Goal: Task Accomplishment & Management: Complete application form

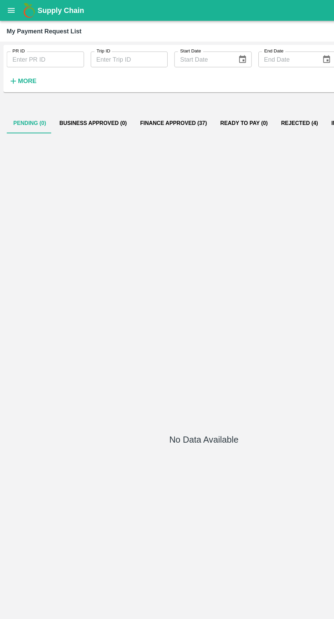
click at [10, 11] on icon "open drawer" at bounding box center [8, 8] width 7 height 7
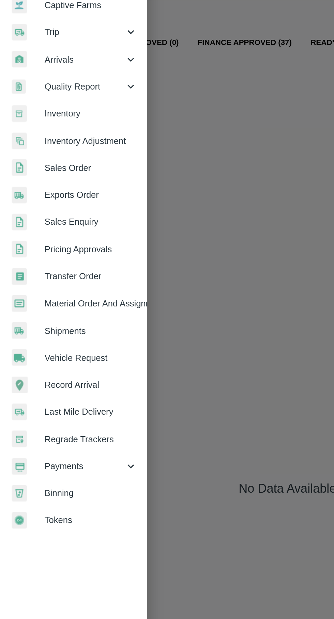
click at [61, 286] on span "Vehicle Request" at bounding box center [53, 284] width 54 height 7
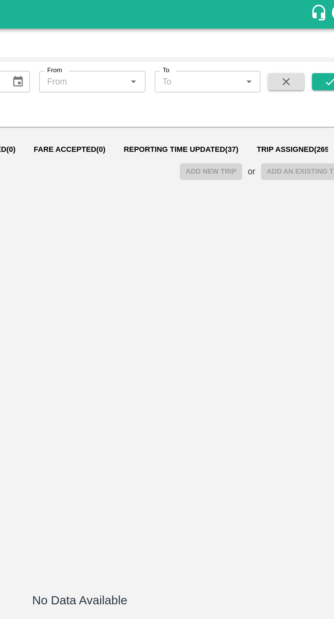
click at [224, 83] on button "Reporting Time Updated ( 37 )" at bounding box center [227, 89] width 79 height 16
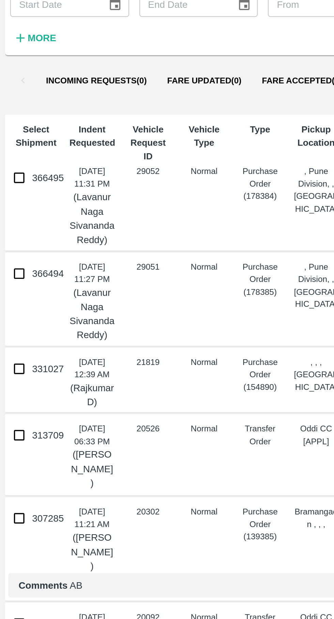
click at [11, 199] on input "366494" at bounding box center [10, 192] width 14 height 14
checkbox input "true"
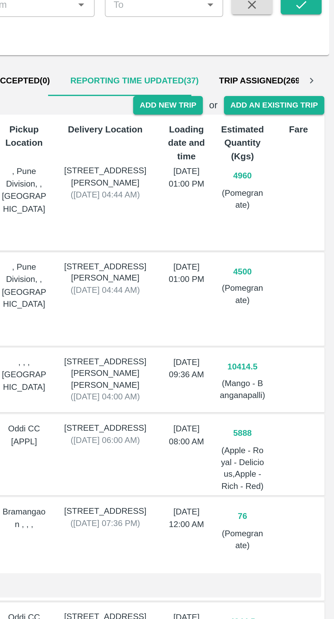
click at [242, 102] on button "Add New Trip" at bounding box center [245, 102] width 37 height 10
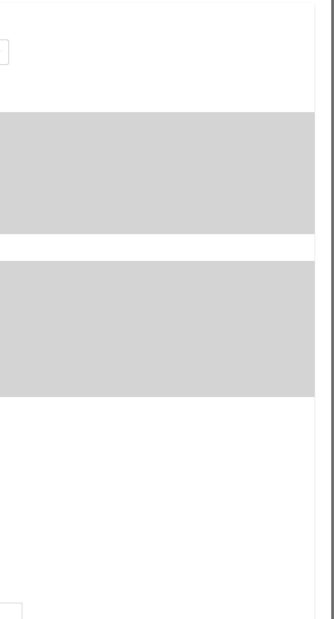
type input "4500"
type input "Normal"
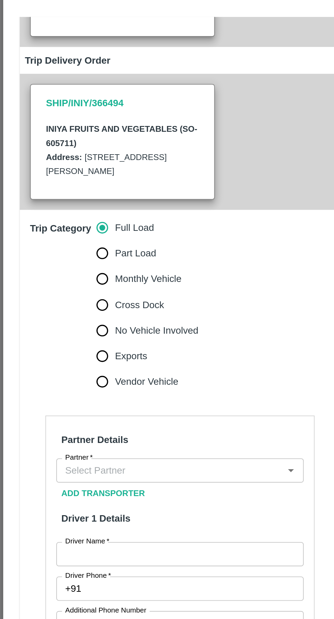
scroll to position [61, 0]
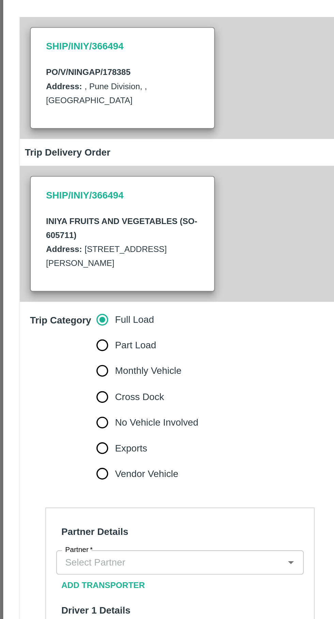
click at [87, 288] on span "Vendor Vehicle" at bounding box center [78, 287] width 34 height 7
click at [61, 288] on input "Vendor Vehicle" at bounding box center [55, 288] width 14 height 14
radio input "true"
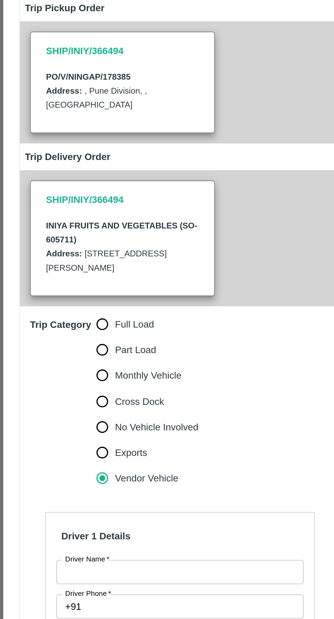
scroll to position [0, 0]
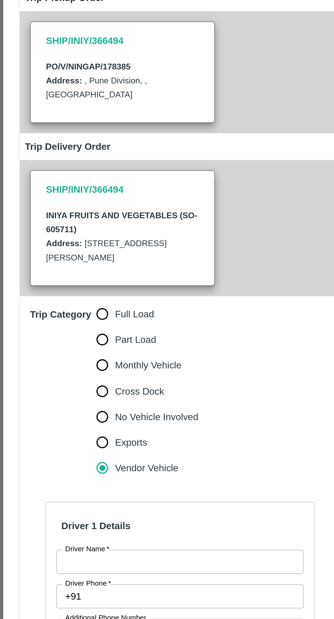
click at [57, 274] on input "Full Load" at bounding box center [55, 268] width 14 height 14
radio input "true"
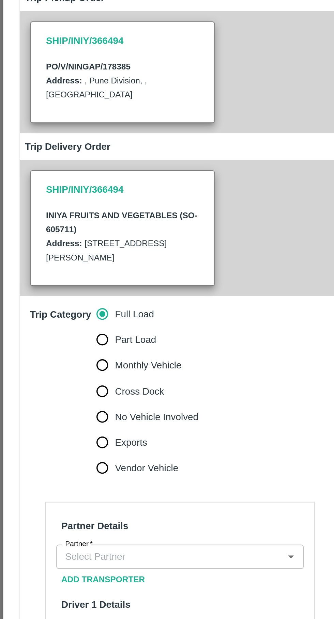
click at [87, 396] on input "Partner   *" at bounding box center [90, 396] width 117 height 9
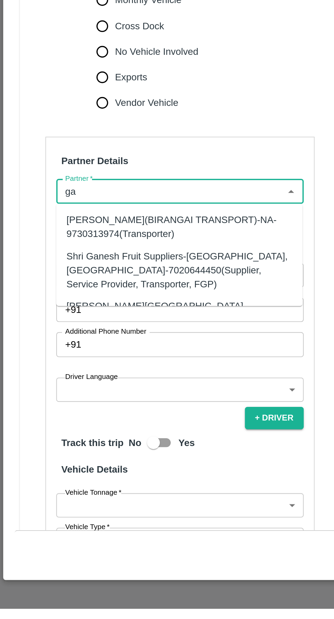
type input "g"
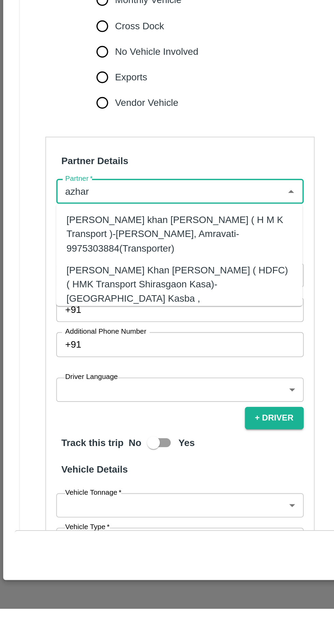
click at [118, 438] on div "Azhar Ahmad Khan Aziz Ahmad ( HDFC) ( HMK Transport Shirasgaon Kasa)-Shirasgaon…" at bounding box center [95, 450] width 120 height 30
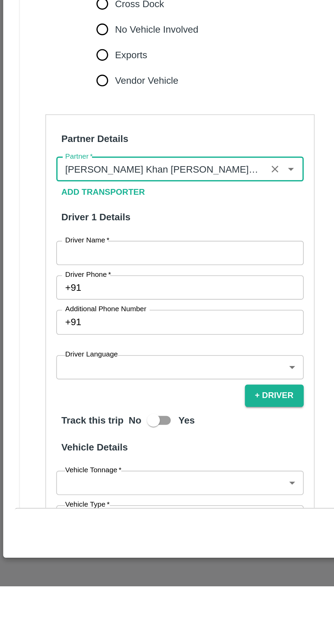
type input "Azhar Ahmad Khan Aziz Ahmad ( HDFC) ( HMK Transport Shirasgaon Kasa)-Shirasgaon…"
click at [102, 443] on input "Driver Name   *" at bounding box center [96, 441] width 132 height 13
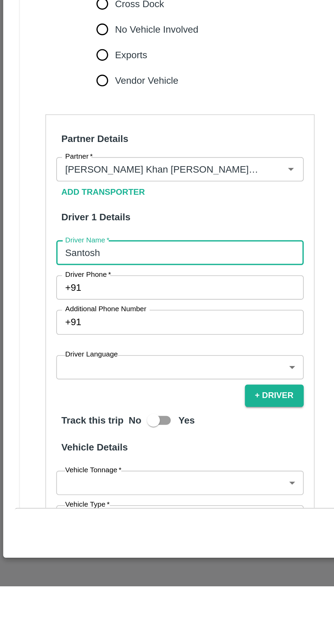
type input "Santosh"
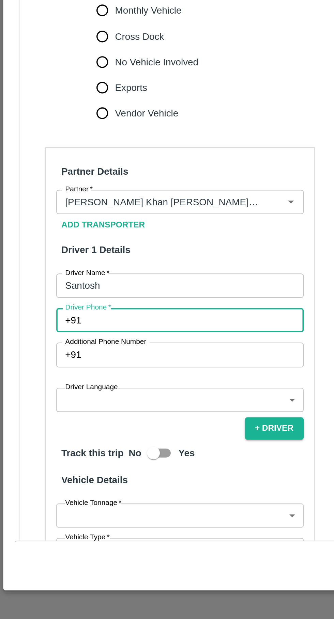
paste input "7330919828"
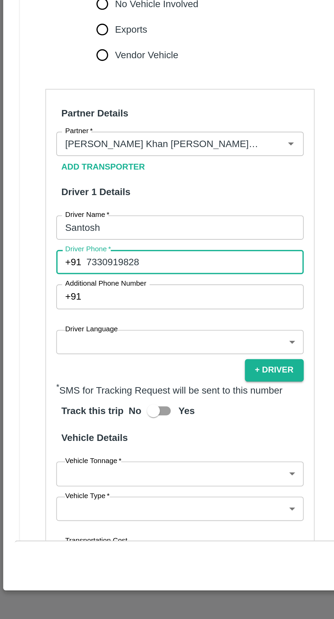
scroll to position [32, 0]
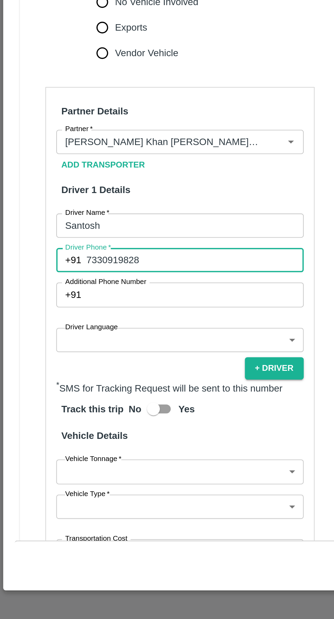
type input "7330919828"
click at [89, 472] on body "Supply Chain Vehicle Request List Start Date Start Date End Date End Date From …" at bounding box center [167, 309] width 334 height 619
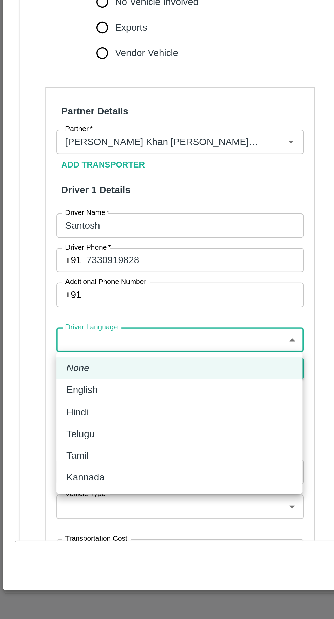
click at [53, 524] on div "Telugu" at bounding box center [44, 520] width 18 height 7
type input "te"
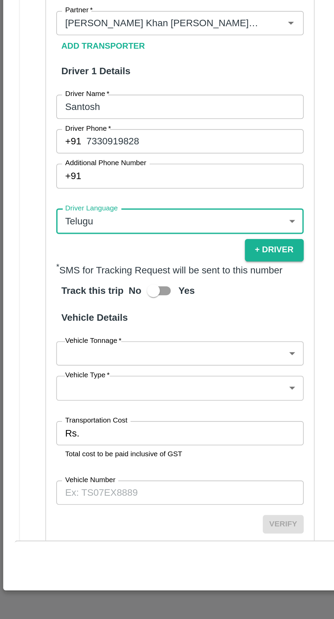
scroll to position [96, 0]
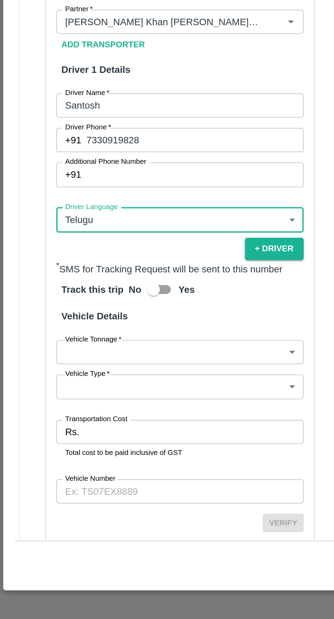
click at [96, 478] on body "Supply Chain Vehicle Request List Start Date Start Date End Date End Date From …" at bounding box center [167, 309] width 334 height 619
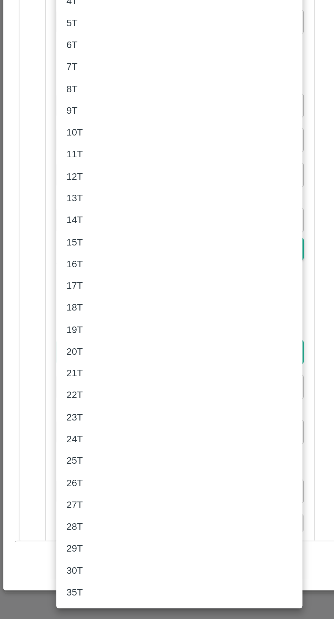
scroll to position [0, 0]
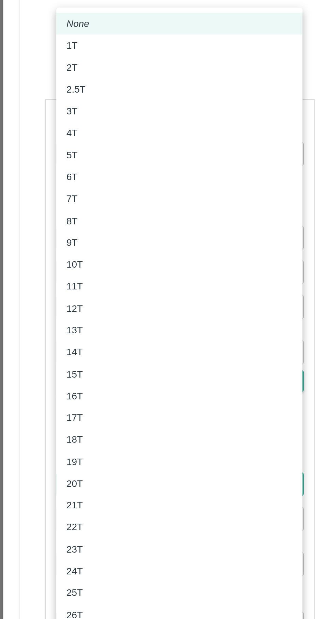
click at [55, 300] on div "5T" at bounding box center [95, 301] width 120 height 7
type input "5000"
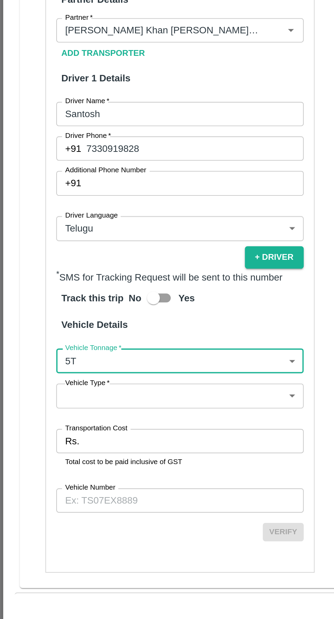
scroll to position [70, 0]
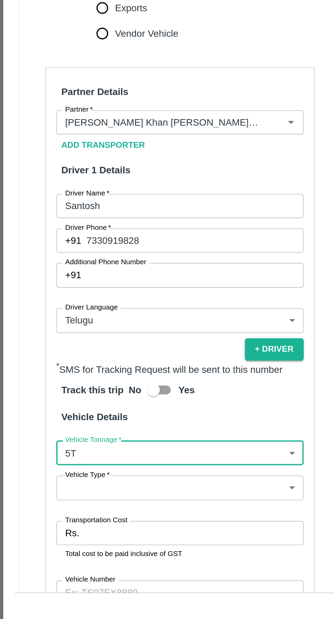
click at [66, 524] on body "Supply Chain Vehicle Request List Start Date Start Date End Date End Date From …" at bounding box center [167, 309] width 334 height 619
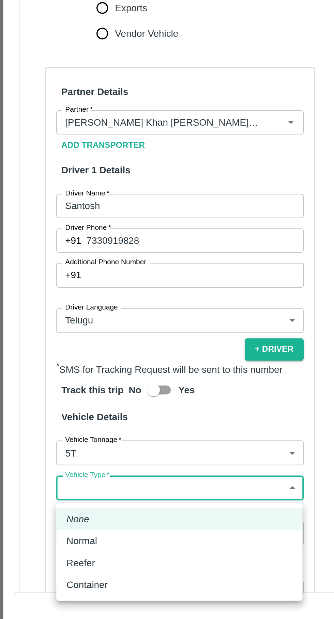
scroll to position [0, 0]
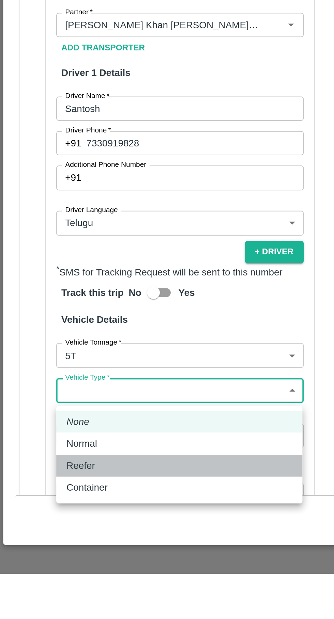
click at [59, 557] on li "Reefer" at bounding box center [95, 562] width 131 height 12
type input "Reefer"
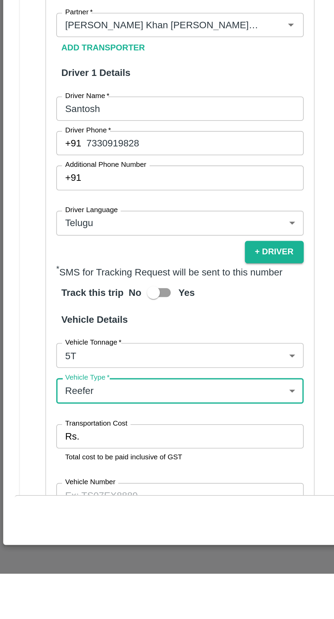
click at [73, 549] on input "Transportation Cost" at bounding box center [103, 546] width 117 height 13
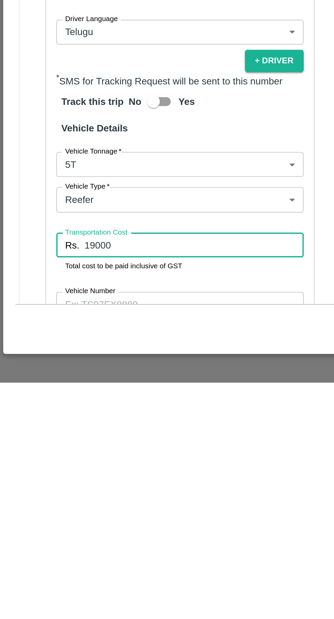
type input "19000"
click at [121, 520] on body "Supply Chain Vehicle Request List Start Date Start Date End Date End Date From …" at bounding box center [167, 309] width 334 height 619
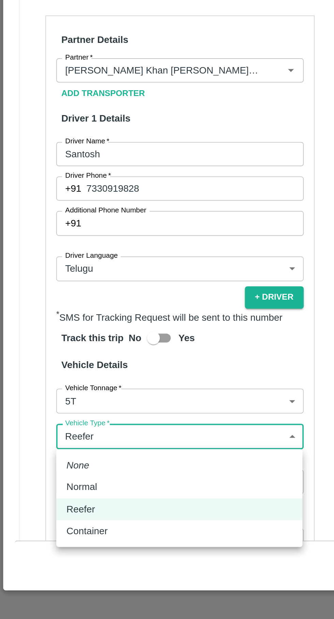
click at [60, 548] on div "Normal" at bounding box center [95, 548] width 120 height 7
type input "Normal"
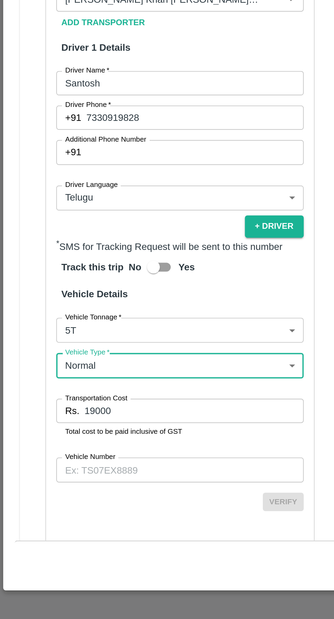
scroll to position [120, 0]
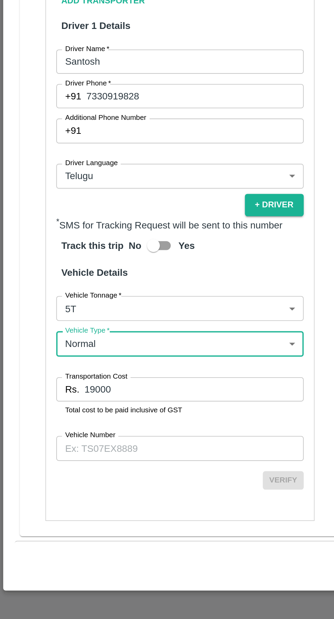
click at [76, 529] on input "Vehicle Number" at bounding box center [96, 528] width 132 height 13
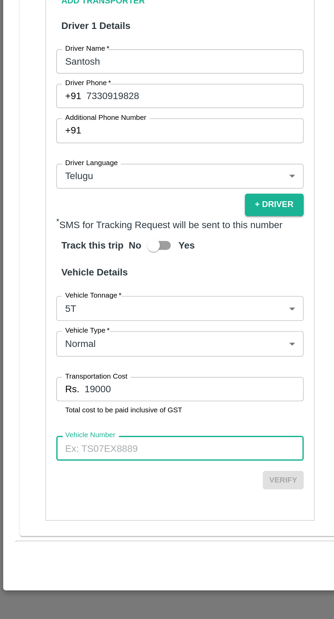
scroll to position [0, 0]
click at [69, 529] on input "Vehicle Number" at bounding box center [96, 528] width 132 height 13
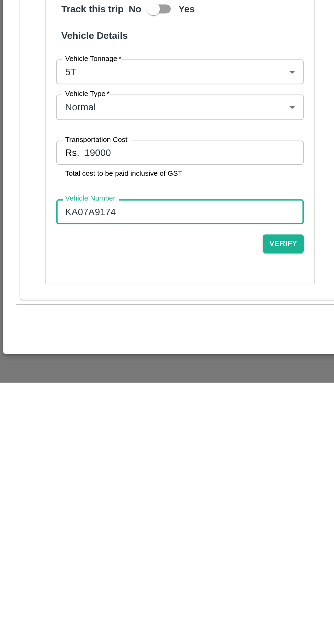
type input "KA07A9174"
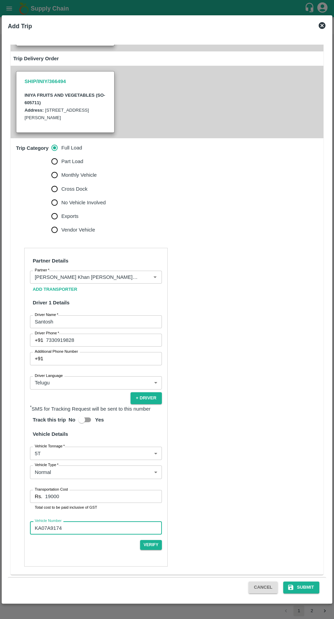
click at [301, 602] on div "Add Trip Trip Details Trip Type Fruit Movement 1 Trip Type Trip Pickup Order SH…" at bounding box center [167, 309] width 330 height 588
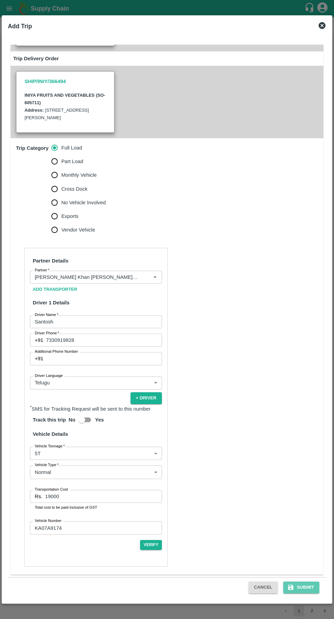
click at [306, 588] on button "Submit" at bounding box center [301, 588] width 36 height 12
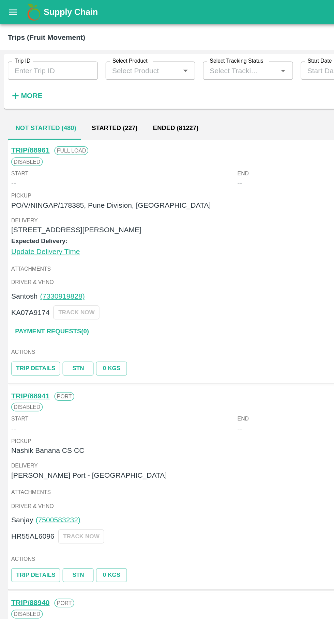
click at [7, 16] on button "open drawer" at bounding box center [9, 9] width 16 height 16
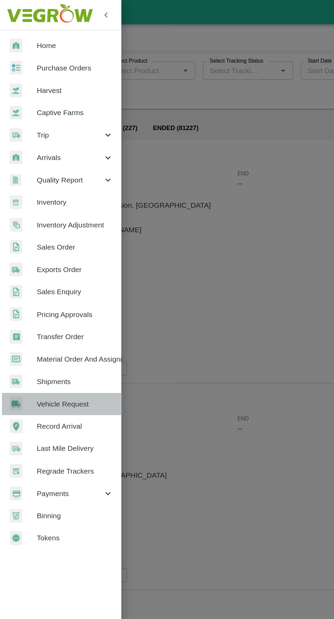
click at [31, 283] on span "Vehicle Request" at bounding box center [53, 284] width 54 height 7
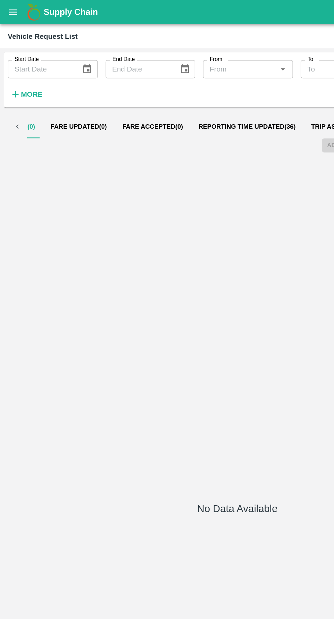
scroll to position [0, 65]
click at [148, 87] on span "Reporting Time Updated ( 36 )" at bounding box center [162, 89] width 68 height 5
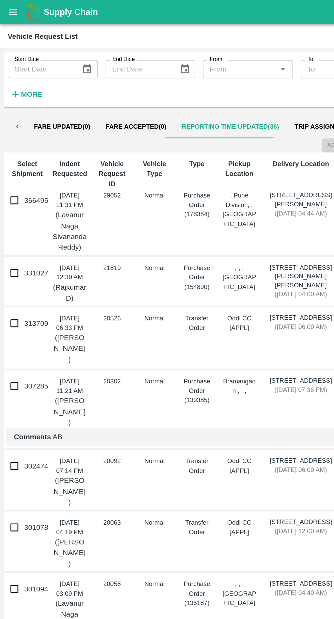
scroll to position [0, 66]
click at [9, 145] on input "366495" at bounding box center [10, 141] width 14 height 14
checkbox input "true"
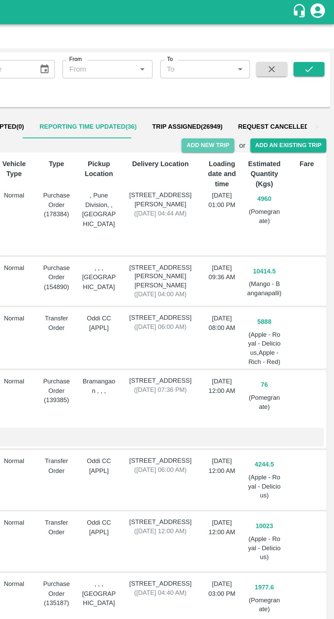
click at [248, 102] on button "Add New Trip" at bounding box center [245, 102] width 37 height 10
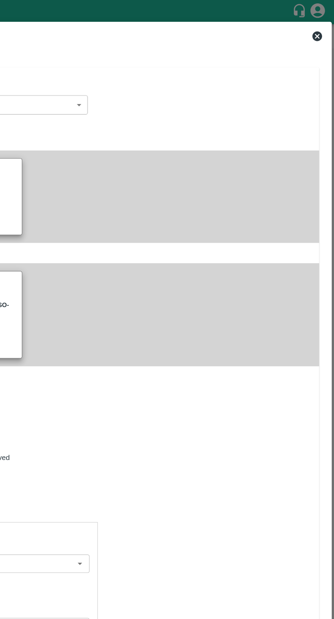
type input "4960"
type input "Normal"
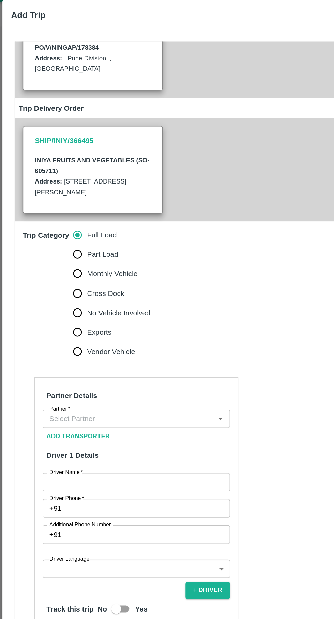
scroll to position [88, 0]
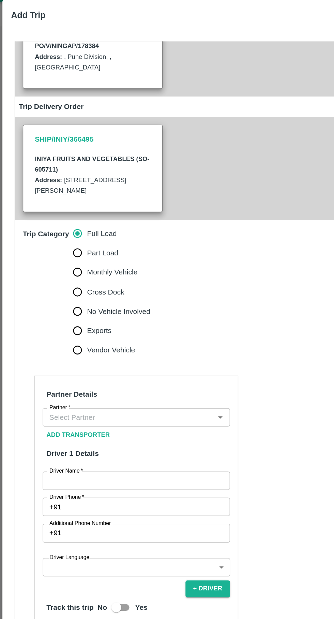
click at [112, 311] on input "Partner   *" at bounding box center [90, 309] width 117 height 9
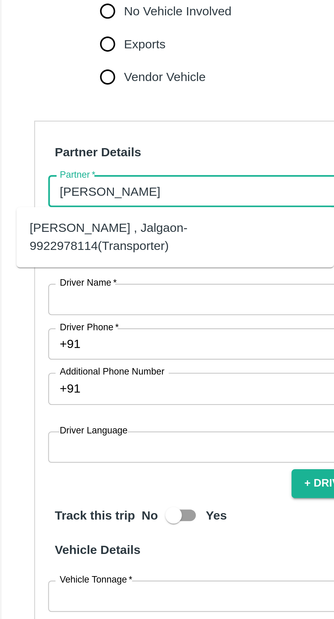
click at [110, 324] on div "Ganesh Mohan Marathe -Sillod , Jalgaon-9922978114(Transporter)" at bounding box center [82, 328] width 120 height 15
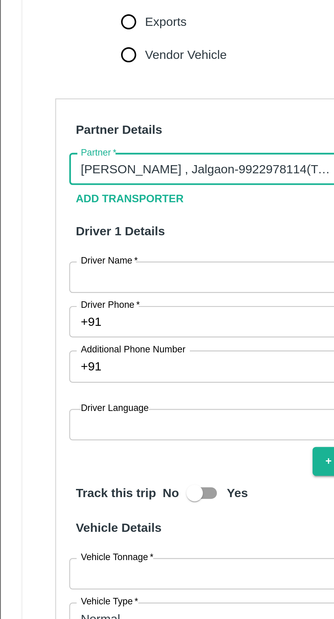
type input "Ganesh Mohan Marathe -Sillod , Jalgaon-9922978114(Transporter)"
click at [86, 355] on input "Driver Name   *" at bounding box center [96, 354] width 132 height 13
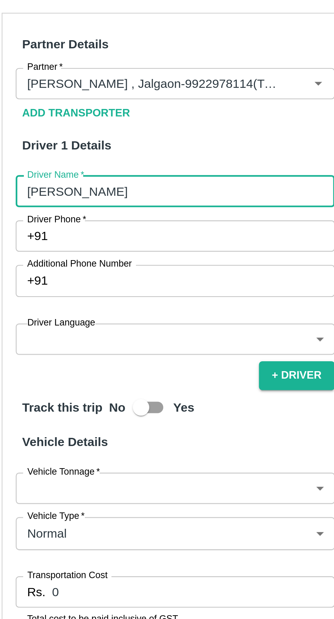
type input "[PERSON_NAME]"
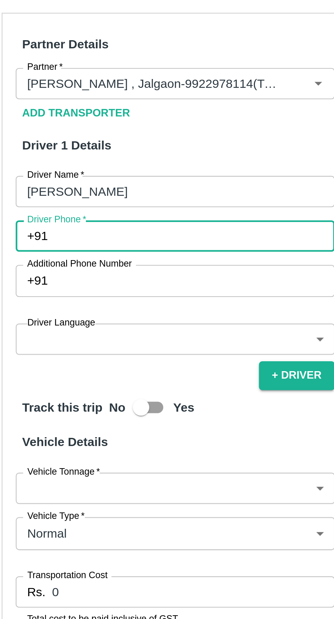
paste input "+917550236892"
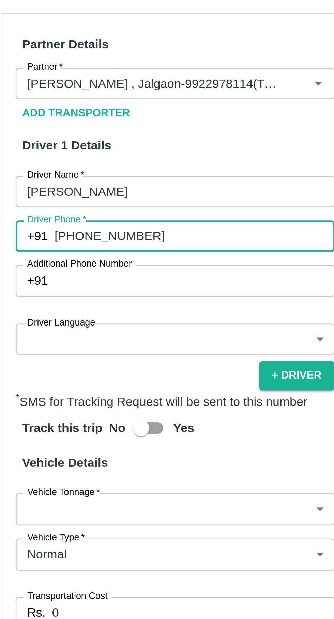
click at [54, 373] on input "+917550236892" at bounding box center [104, 372] width 116 height 13
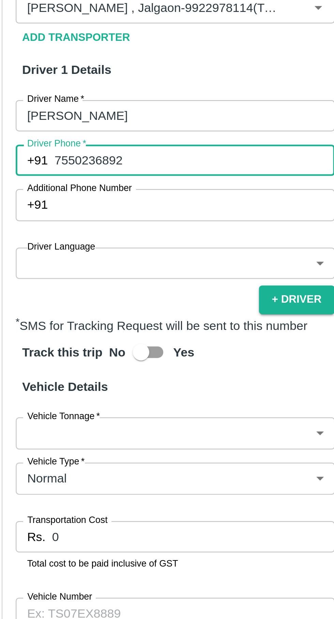
type input "7550236892"
click at [95, 386] on body "Supply Chain Vehicle Request List Start Date Start Date End Date End Date From …" at bounding box center [167, 309] width 334 height 619
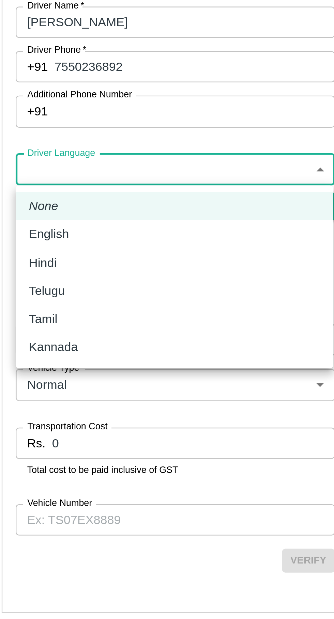
click at [36, 417] on li "Hindi" at bounding box center [95, 422] width 131 height 12
type input "hi"
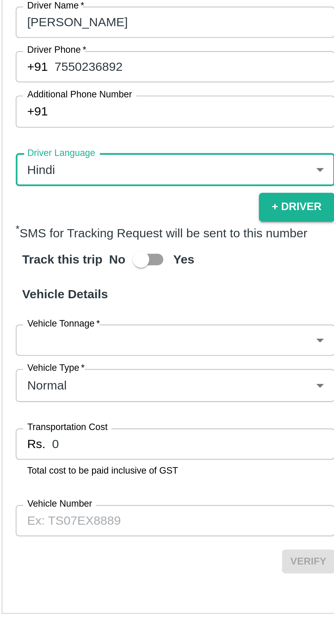
scroll to position [119, 0]
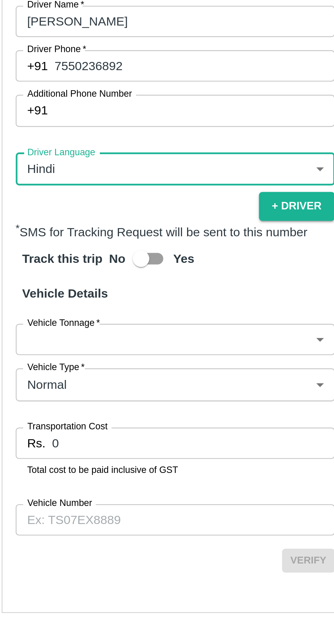
click at [143, 456] on body "Supply Chain Vehicle Request List Start Date Start Date End Date End Date From …" at bounding box center [167, 309] width 334 height 619
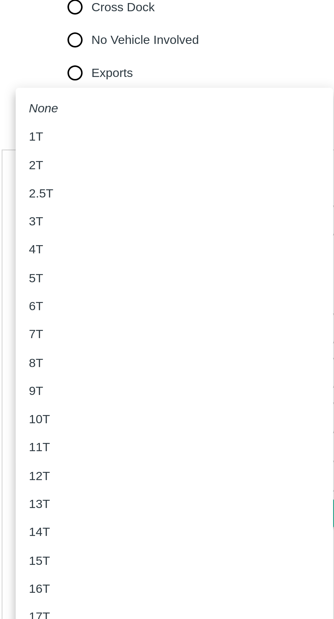
click at [37, 301] on p "5T" at bounding box center [38, 301] width 6 height 7
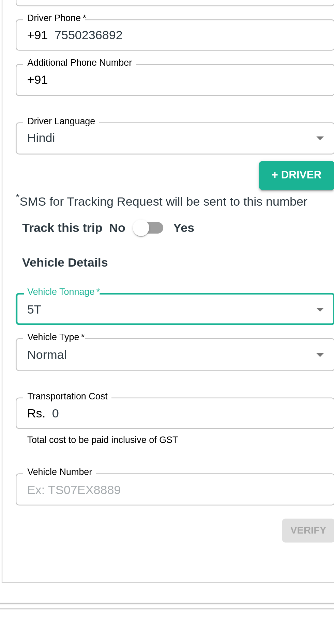
scroll to position [120, 0]
click at [151, 453] on body "Supply Chain Vehicle Request List Start Date Start Date End Date End Date From …" at bounding box center [167, 309] width 334 height 619
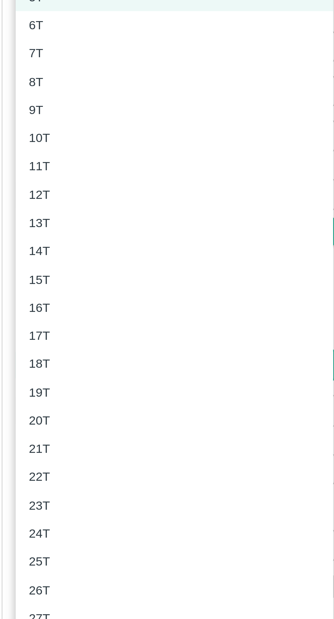
click at [48, 314] on div "6T" at bounding box center [95, 312] width 120 height 7
type input "6000"
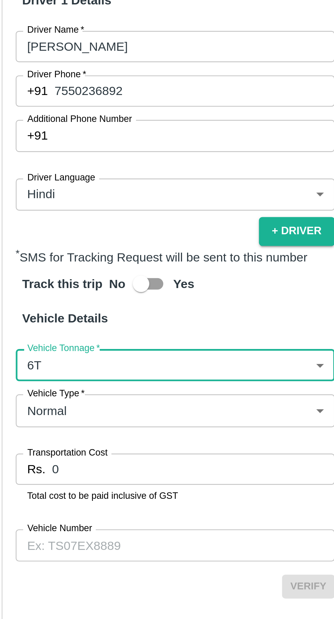
click at [74, 499] on input "0" at bounding box center [103, 496] width 117 height 13
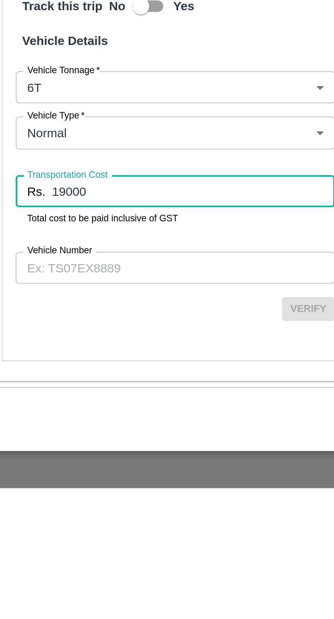
type input "19000"
click at [87, 526] on input "Vehicle Number" at bounding box center [96, 528] width 132 height 13
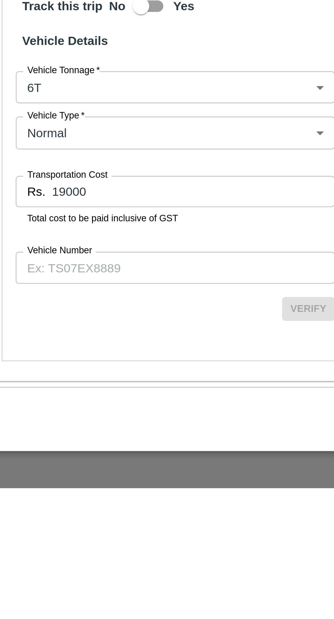
scroll to position [0, 0]
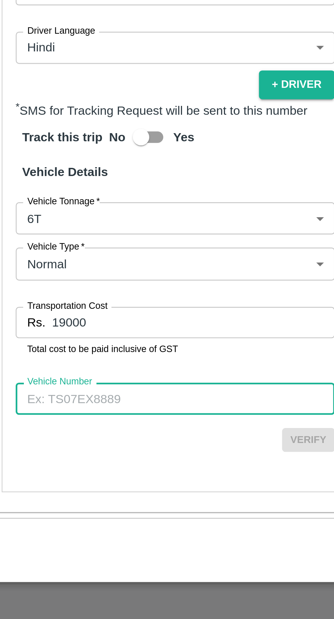
click at [71, 527] on input "Vehicle Number" at bounding box center [96, 528] width 132 height 13
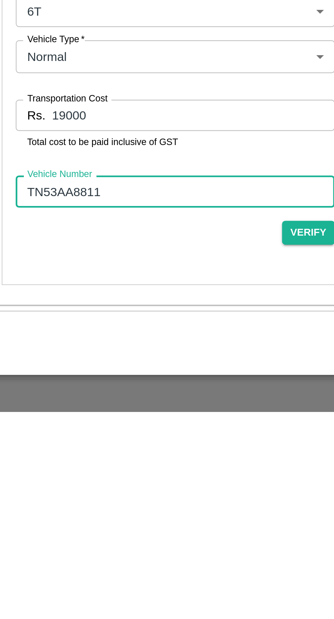
type input "TN53AA8811"
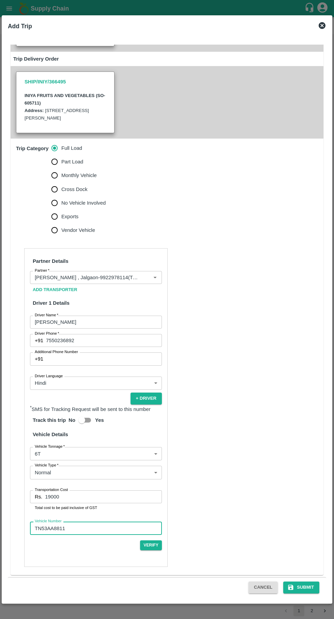
scroll to position [119, 0]
click at [308, 587] on button "Submit" at bounding box center [301, 588] width 36 height 12
